Goal: Task Accomplishment & Management: Manage account settings

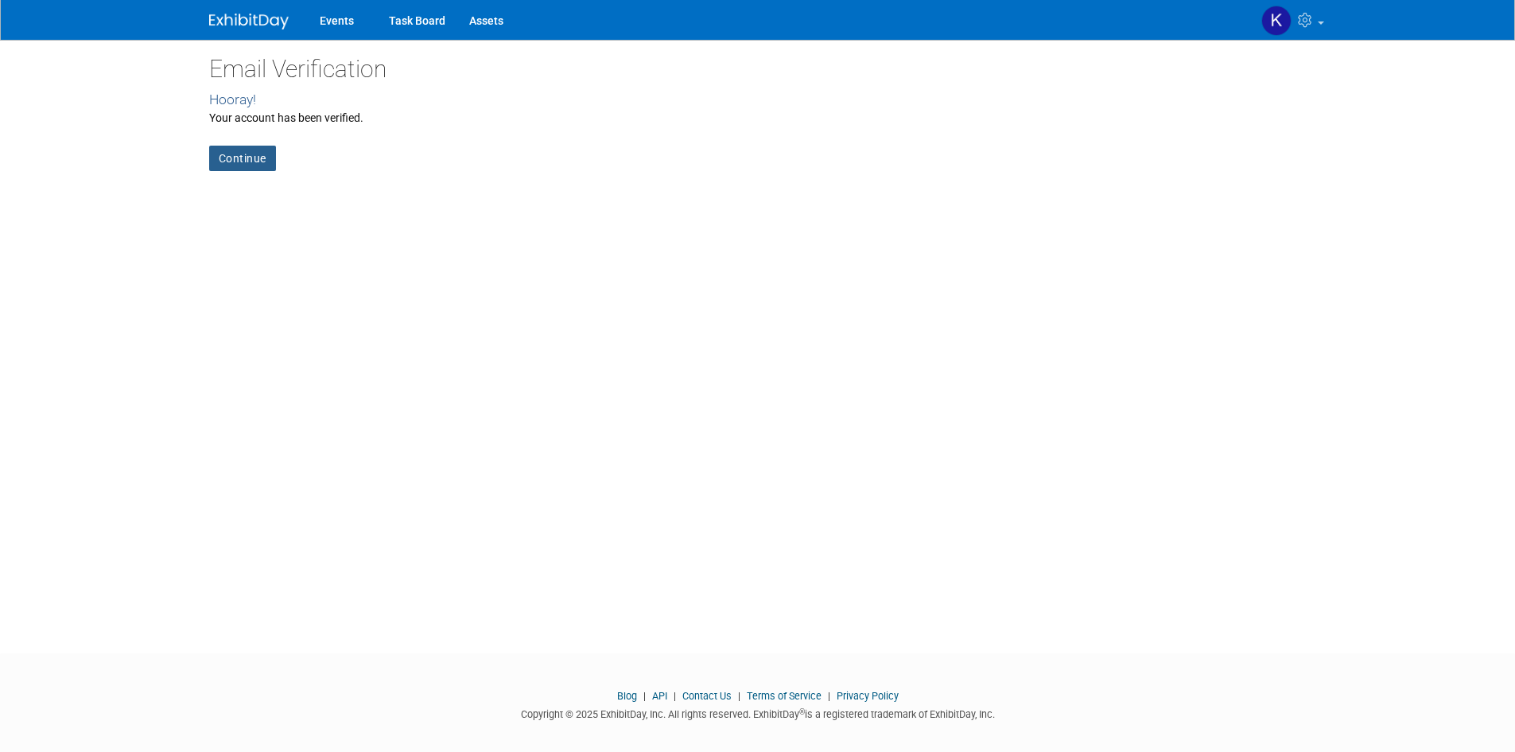
click at [241, 161] on link "Continue" at bounding box center [242, 158] width 67 height 25
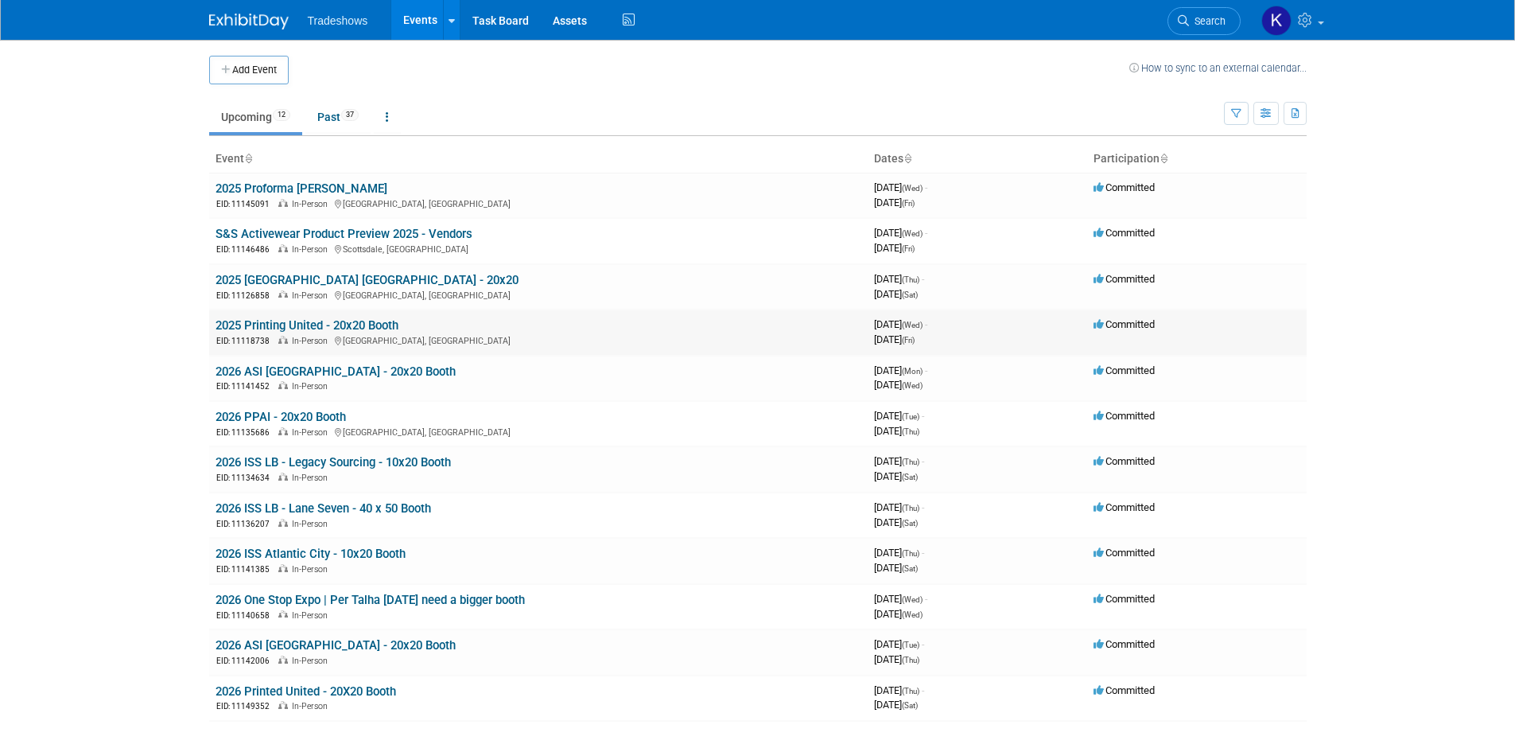
click at [382, 332] on link "2025 Printing United - 20x20 Booth" at bounding box center [307, 325] width 183 height 14
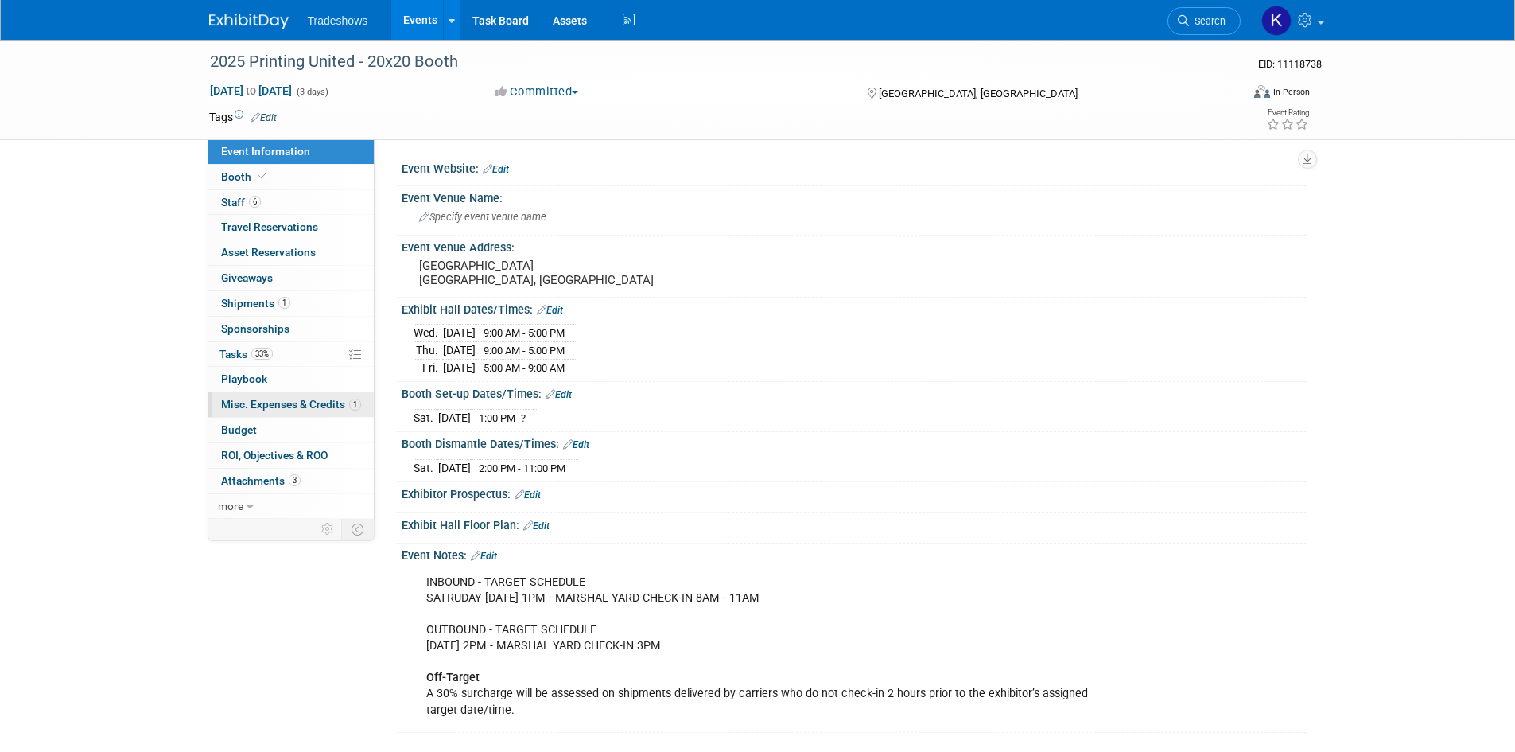
click at [258, 400] on span "Misc. Expenses & Credits 1" at bounding box center [291, 404] width 140 height 13
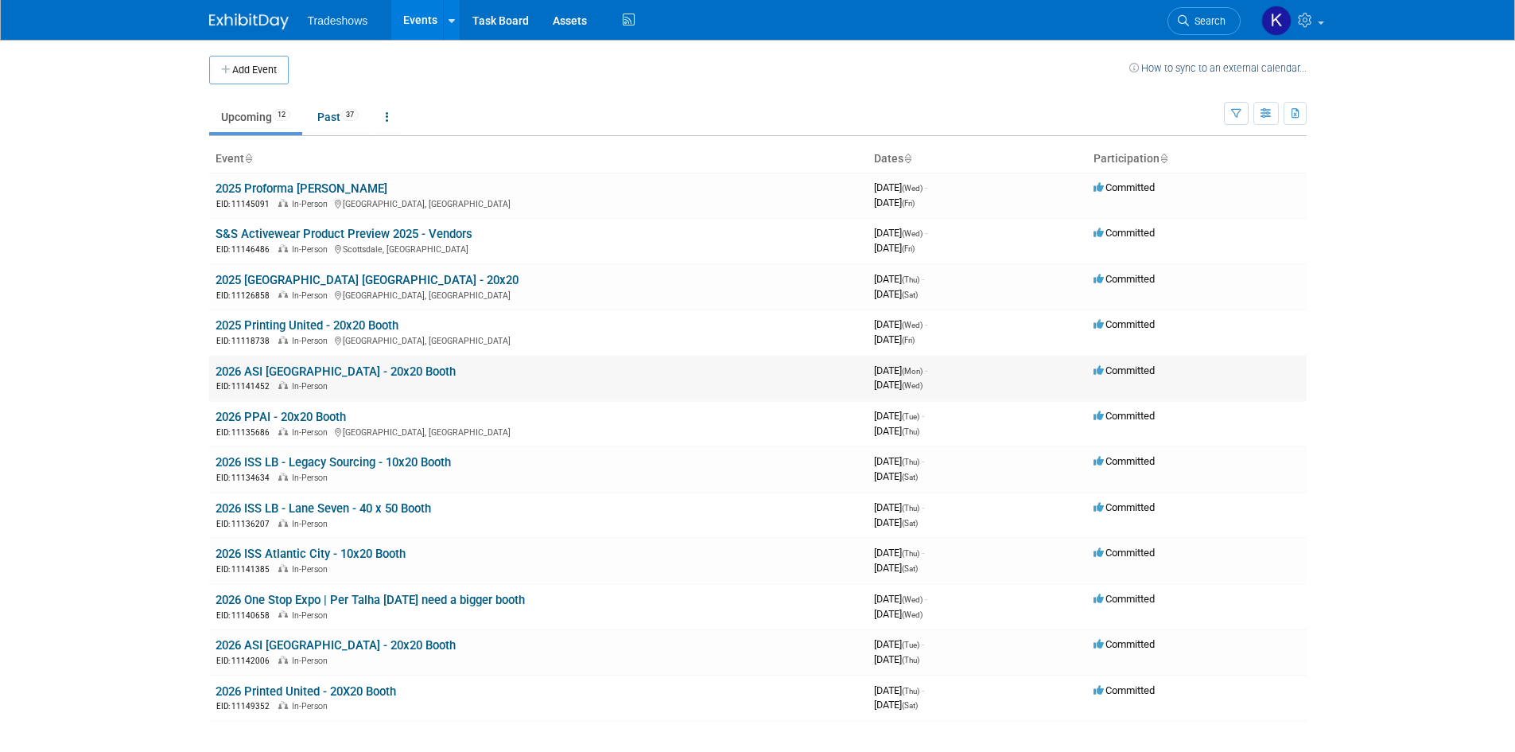
click at [382, 373] on link "2026 ASI [GEOGRAPHIC_DATA] - 20x20 Booth" at bounding box center [336, 371] width 240 height 14
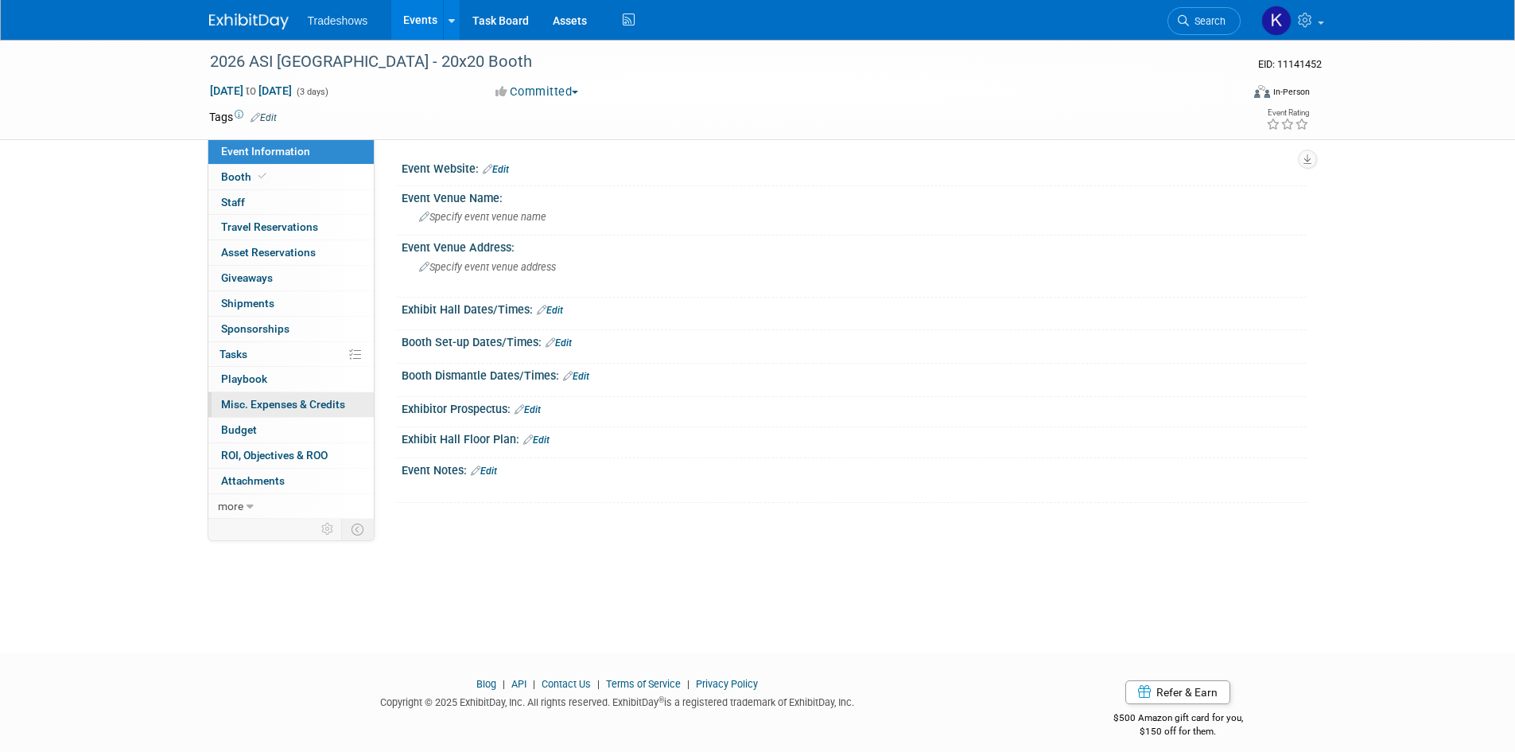
click at [273, 406] on span "Misc. Expenses & Credits 0" at bounding box center [283, 404] width 124 height 13
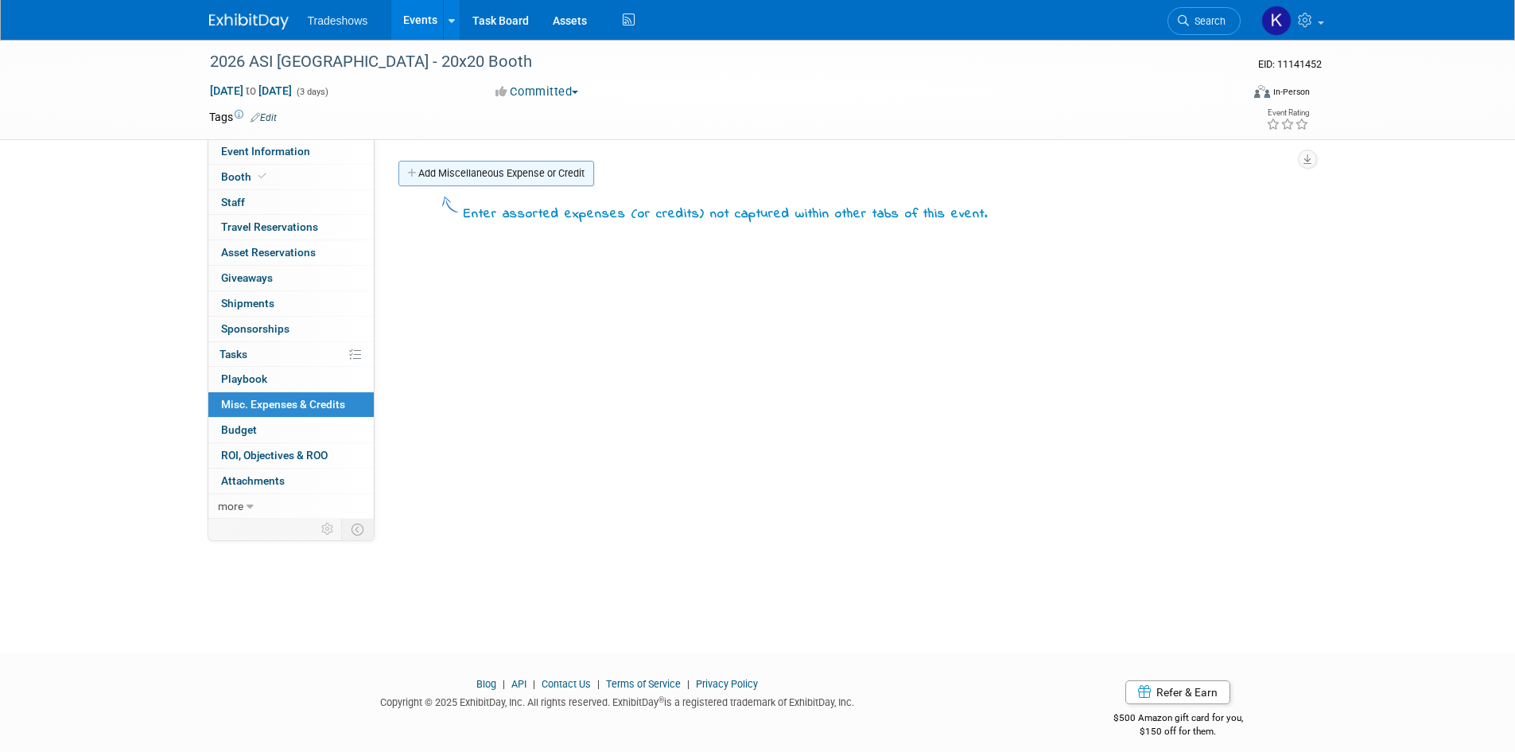
click at [508, 176] on link "Add Miscellaneous Expense or Credit" at bounding box center [496, 173] width 196 height 25
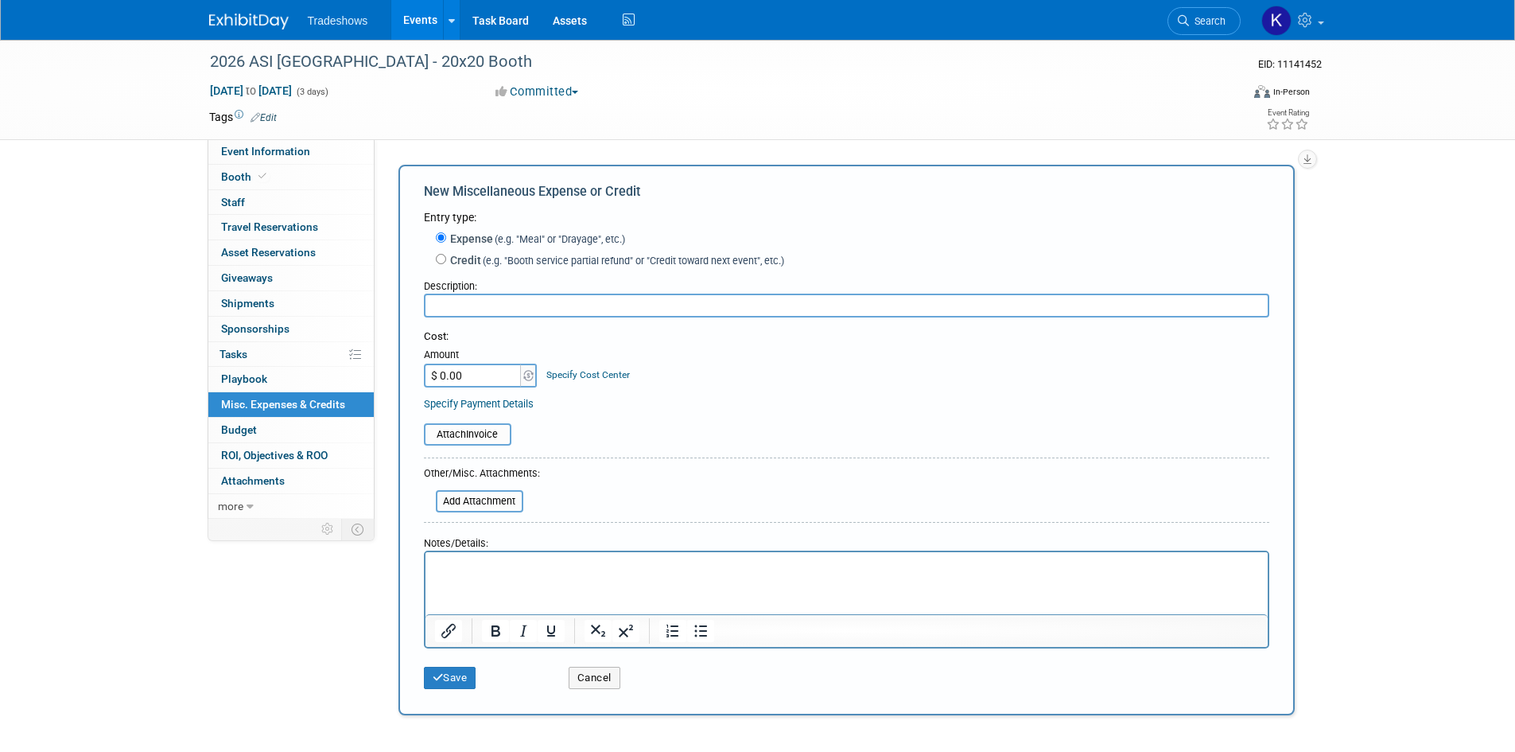
click at [554, 311] on input "text" at bounding box center [846, 305] width 845 height 24
click at [480, 305] on input "Lead Retrival" at bounding box center [846, 305] width 845 height 24
click at [465, 307] on input "Lead Retrival" at bounding box center [846, 305] width 845 height 24
click at [483, 304] on input "Lead Retrival" at bounding box center [846, 305] width 845 height 24
click at [513, 307] on input "Lead Retrieval" at bounding box center [846, 305] width 845 height 24
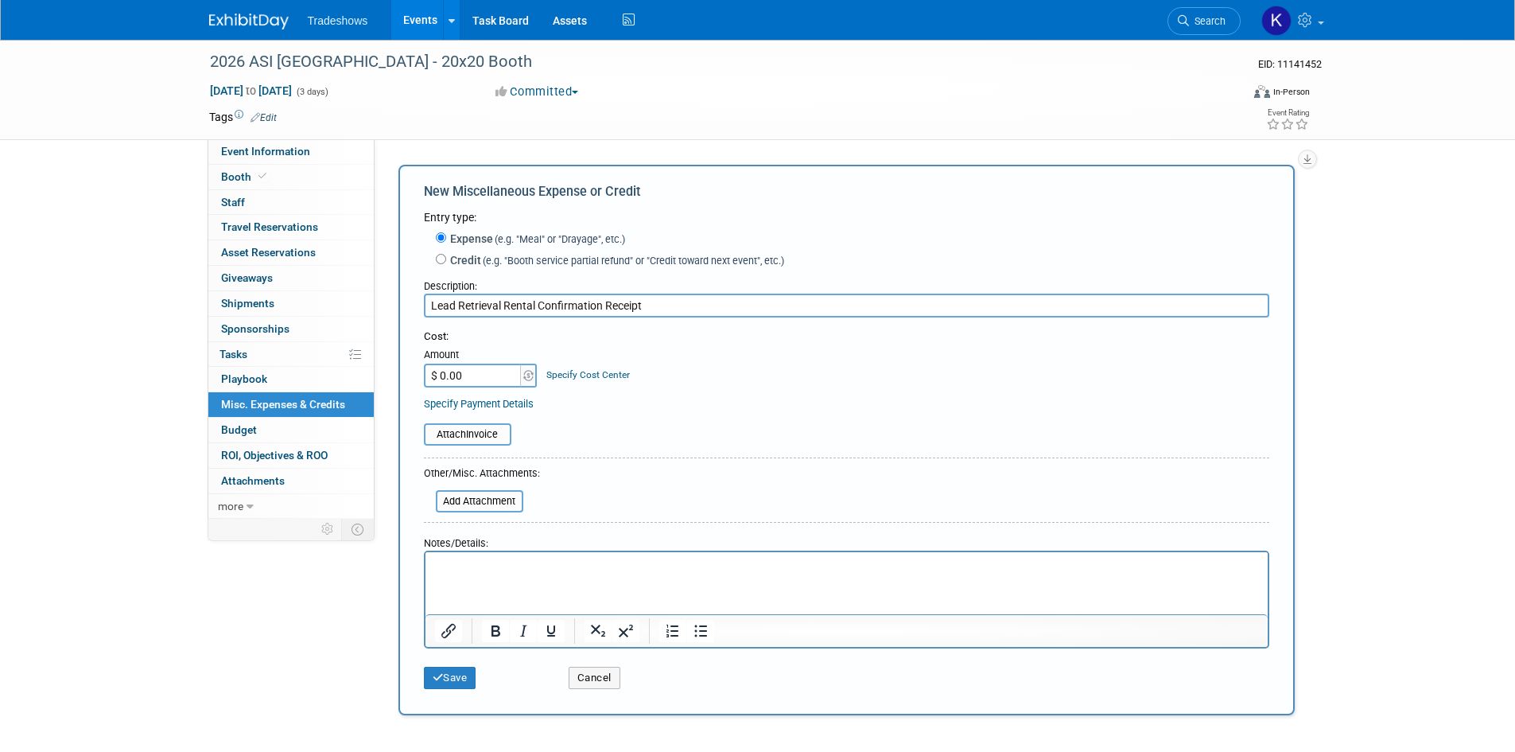
type input "Lead Retrieval Rental Confirmation Receipt"
click at [491, 370] on input "$ 0.00" at bounding box center [473, 375] width 99 height 24
drag, startPoint x: 348, startPoint y: 367, endPoint x: 231, endPoint y: 359, distance: 117.9
click at [231, 359] on div "Event Information Event Info Booth Booth 0 Staff 0 Staff 0 Travel Reservations …" at bounding box center [757, 380] width 1121 height 681
type input "$ 845.00"
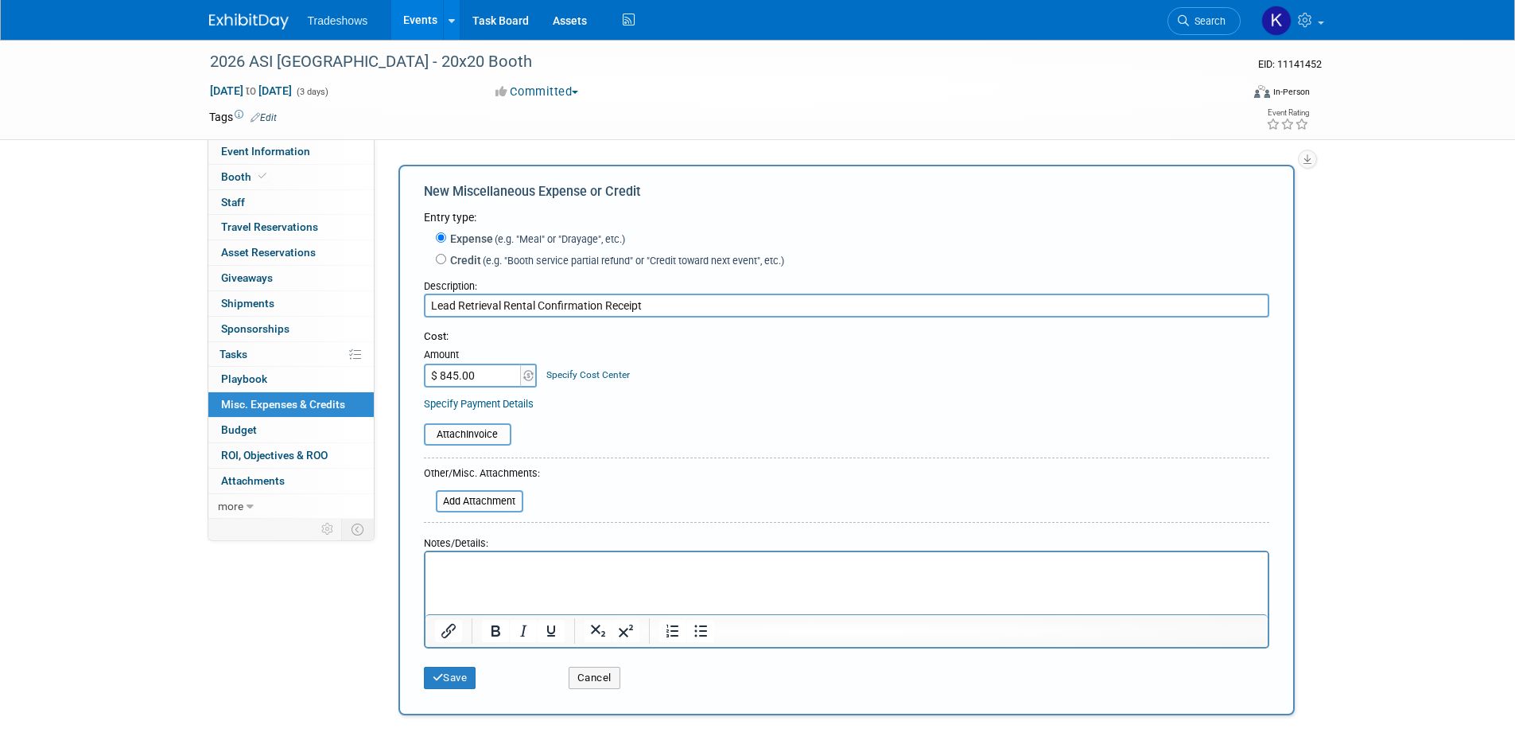
drag, startPoint x: 673, startPoint y: 410, endPoint x: 650, endPoint y: 410, distance: 23.1
click at [674, 410] on div "Attach Invoice" at bounding box center [846, 425] width 845 height 39
click at [457, 433] on input "file" at bounding box center [415, 434] width 189 height 19
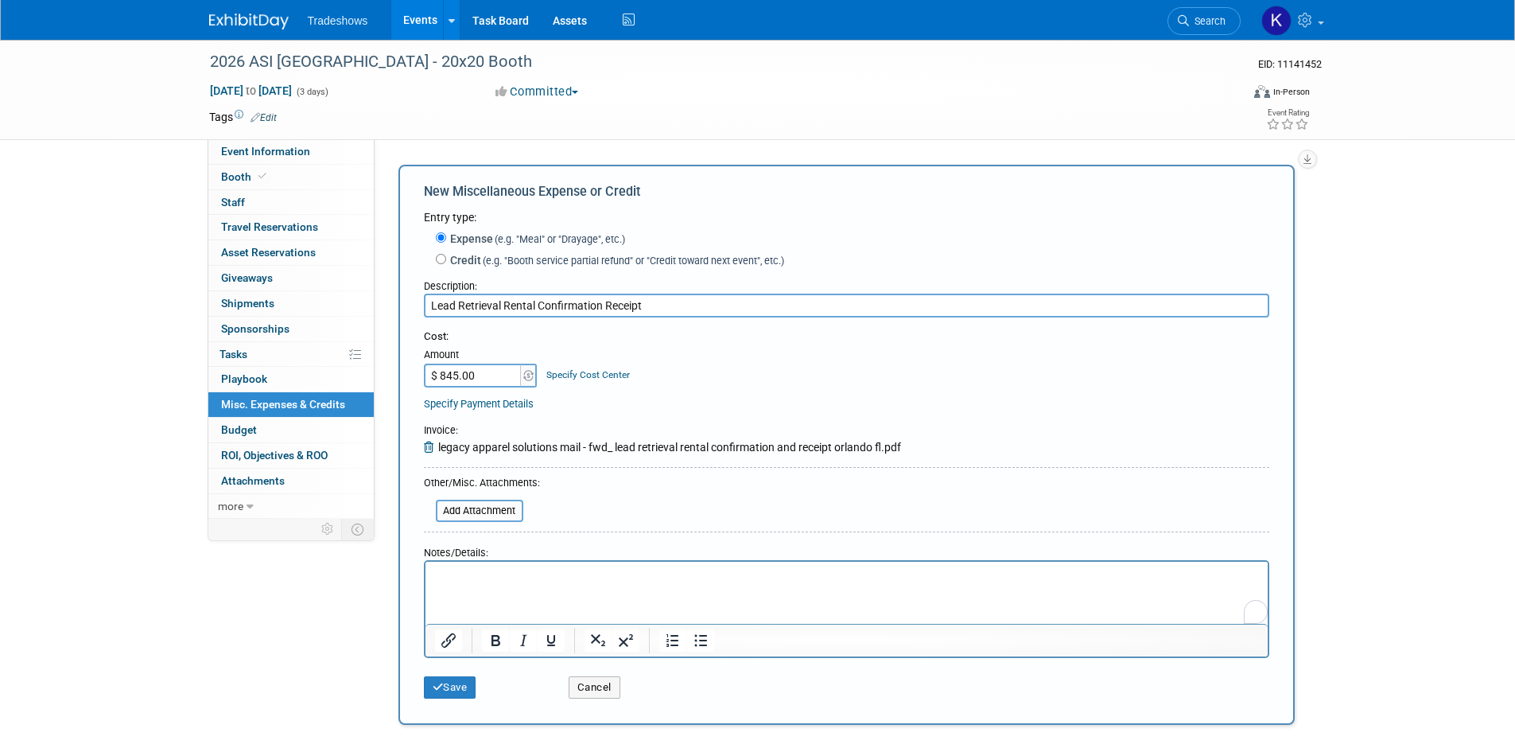
paste body "To enrich screen reader interactions, please activate Accessibility in Grammarl…"
click at [564, 579] on p "PRINTING United 2025" at bounding box center [846, 576] width 824 height 16
click at [767, 561] on html "PRINTING United 2025, [GEOGRAPHIC_DATA]" at bounding box center [846, 572] width 842 height 22
click at [766, 578] on p "PRINTING United 2025, [GEOGRAPHIC_DATA]" at bounding box center [846, 576] width 824 height 16
click at [443, 584] on html "PRINTING United 2025, [GEOGRAPHIC_DATA], [GEOGRAPHIC_DATA], [GEOGRAPHIC_DATA]" at bounding box center [846, 572] width 842 height 22
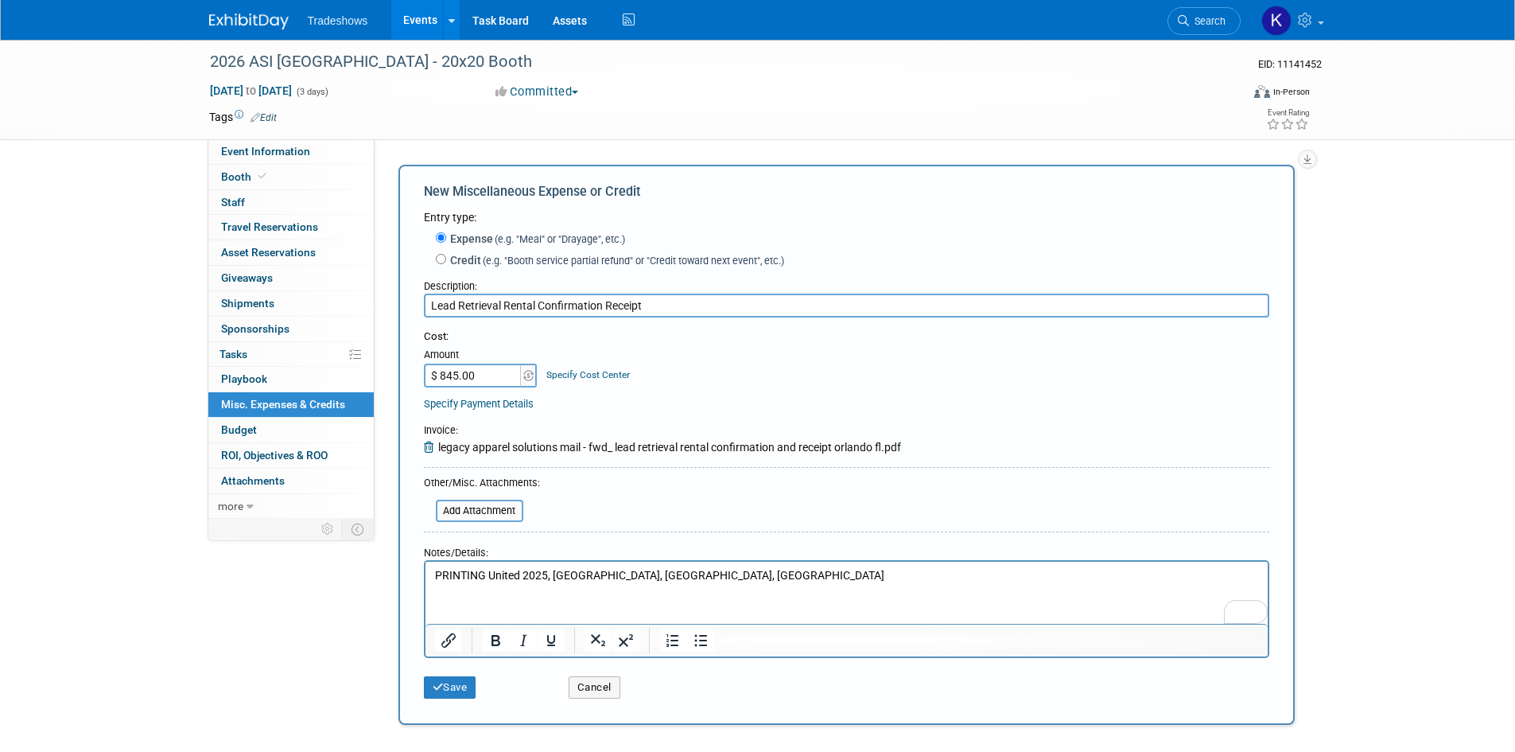
click at [794, 581] on p "PRINTING United 2025, [GEOGRAPHIC_DATA], [GEOGRAPHIC_DATA], [GEOGRAPHIC_DATA]" at bounding box center [846, 576] width 824 height 16
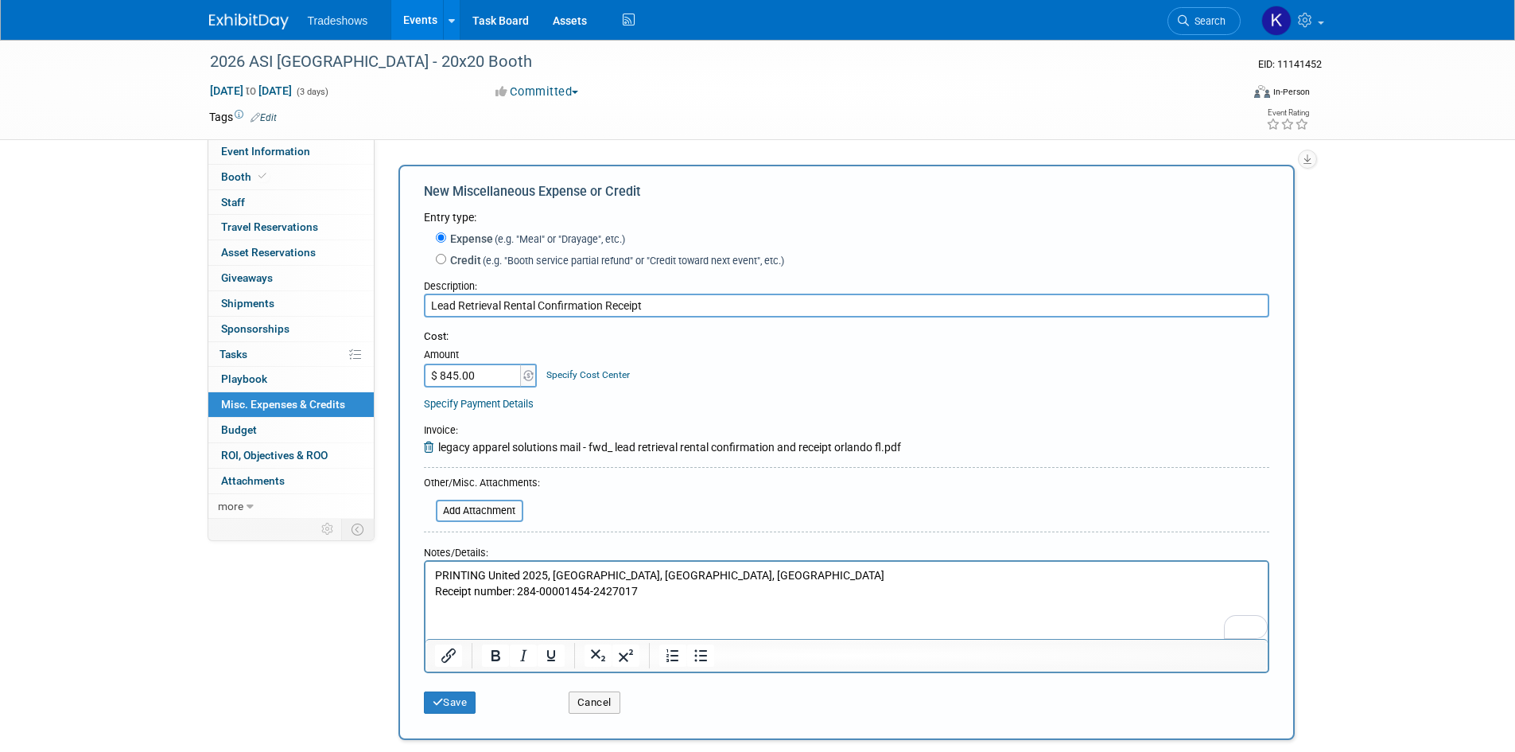
click at [461, 599] on html "PRINTING United 2025, [GEOGRAPHIC_DATA], [GEOGRAPHIC_DATA], [GEOGRAPHIC_DATA] R…" at bounding box center [846, 579] width 842 height 37
click at [656, 589] on p "Receipt number: 284-00001454-2427017" at bounding box center [846, 592] width 824 height 16
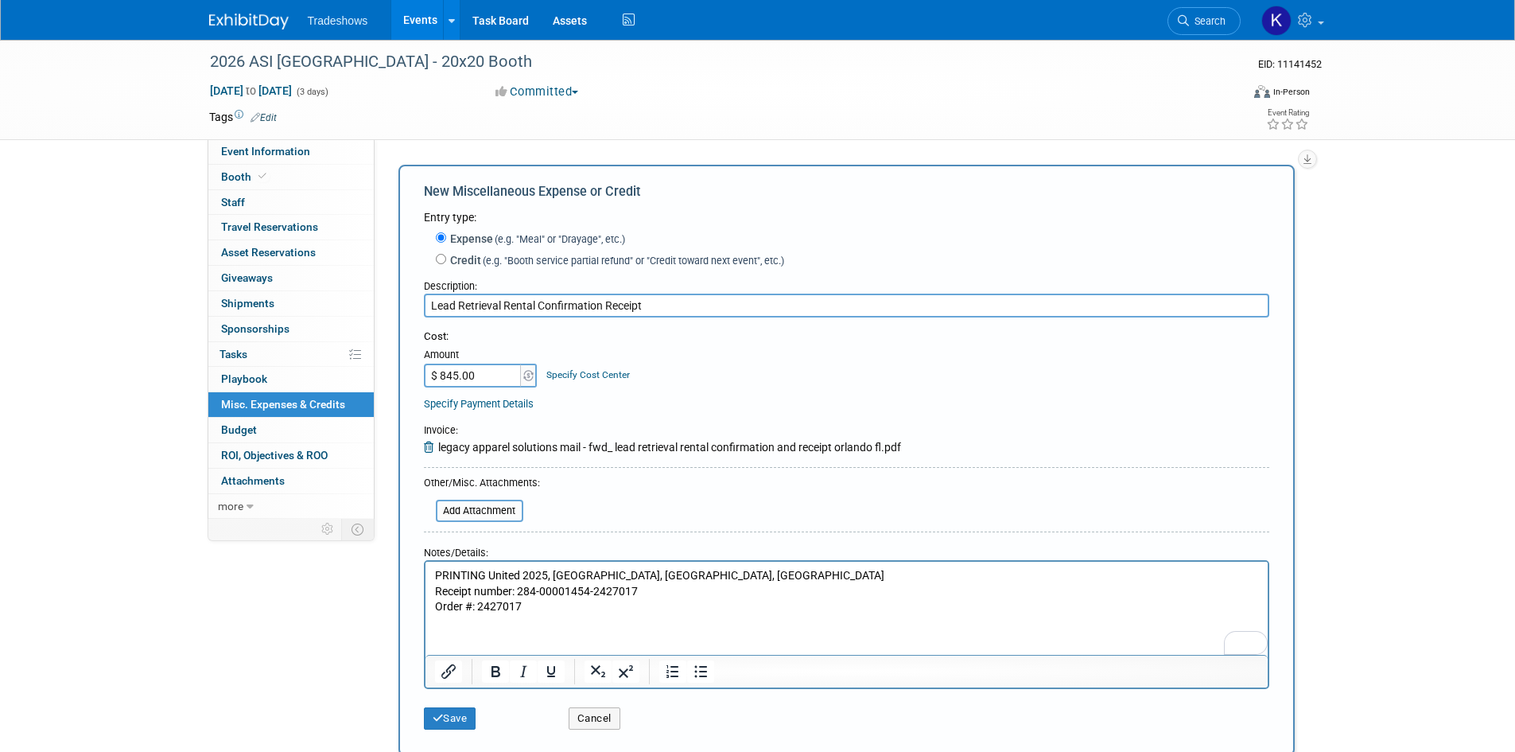
click at [538, 607] on p "Order #: 2427017" at bounding box center [846, 607] width 824 height 16
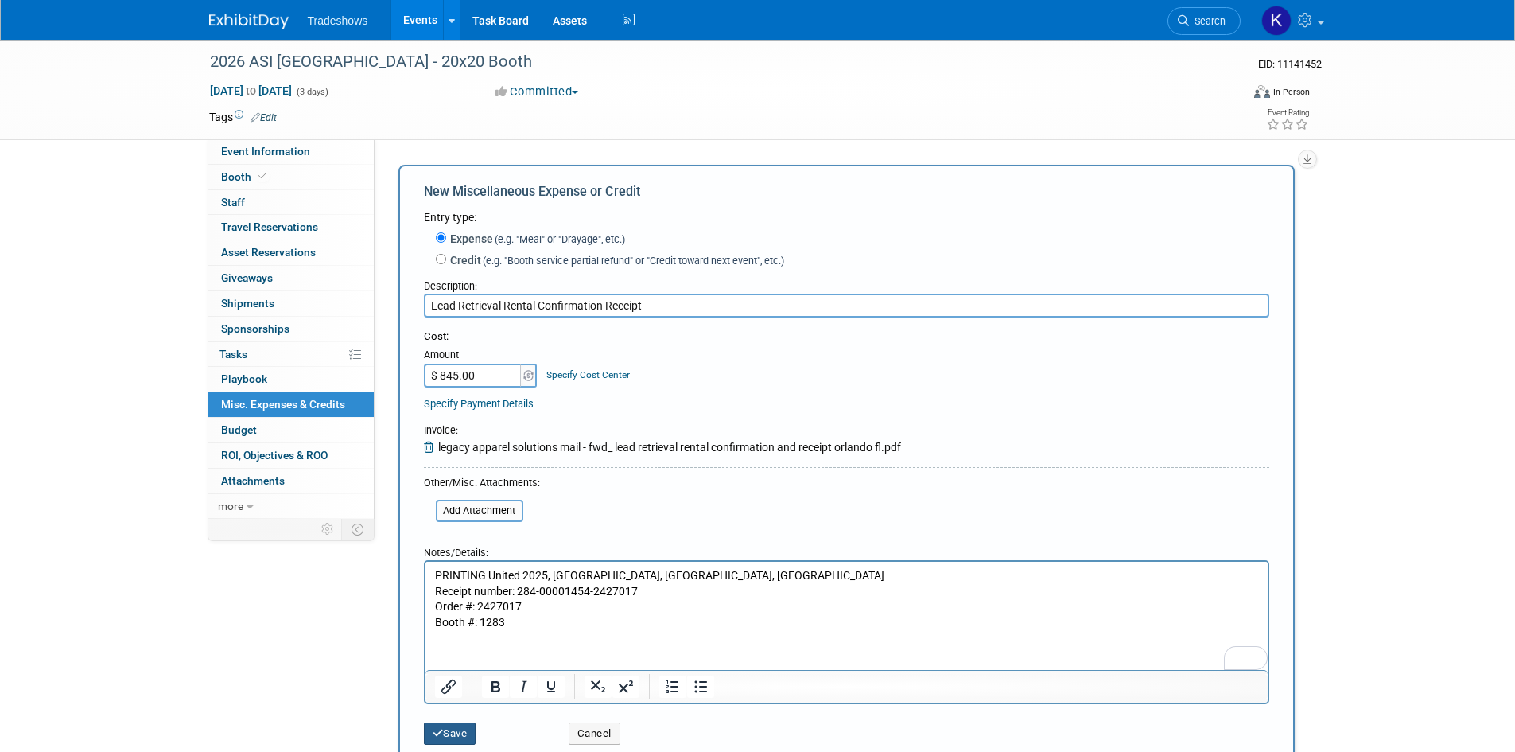
click at [460, 736] on button "Save" at bounding box center [450, 733] width 52 height 22
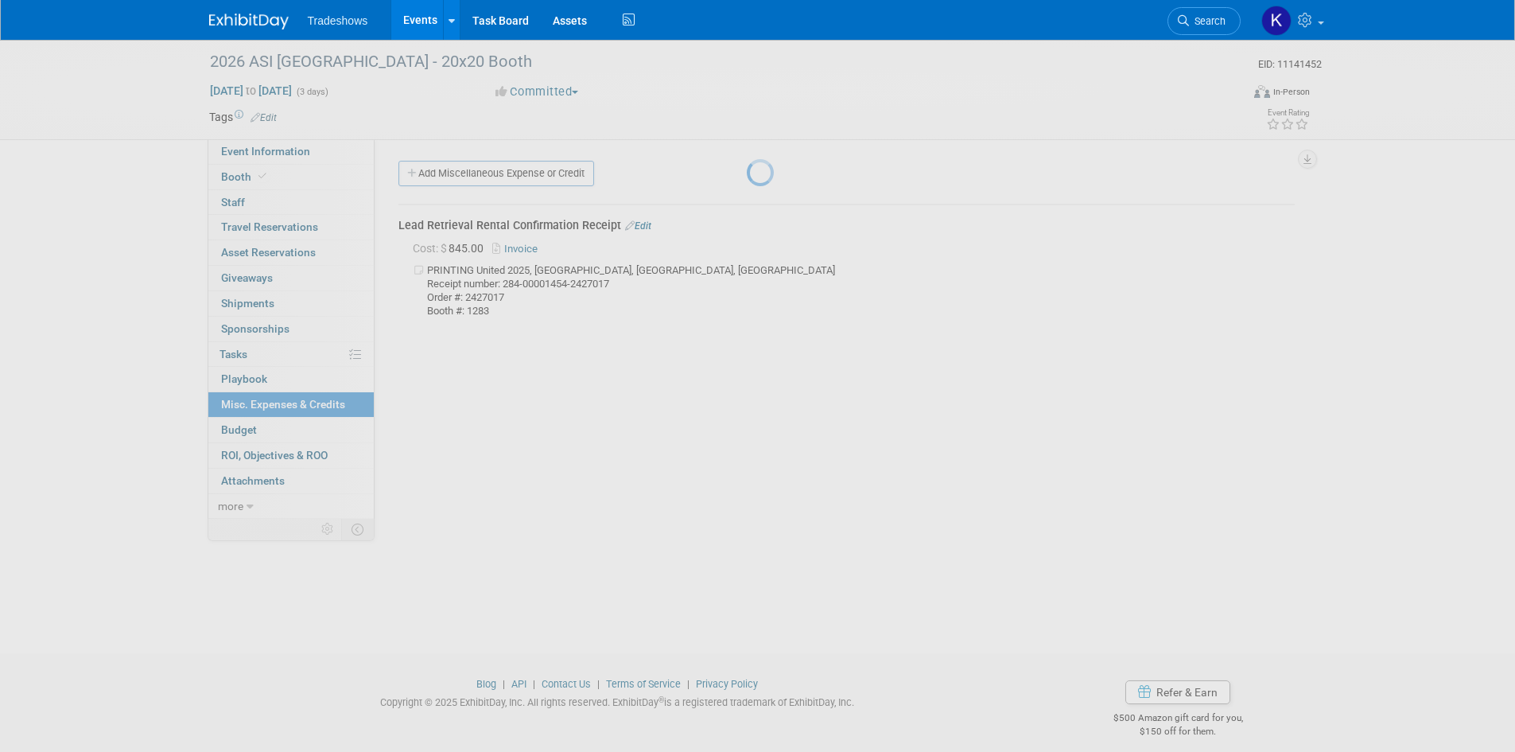
scroll to position [13, 0]
